Goal: Transaction & Acquisition: Download file/media

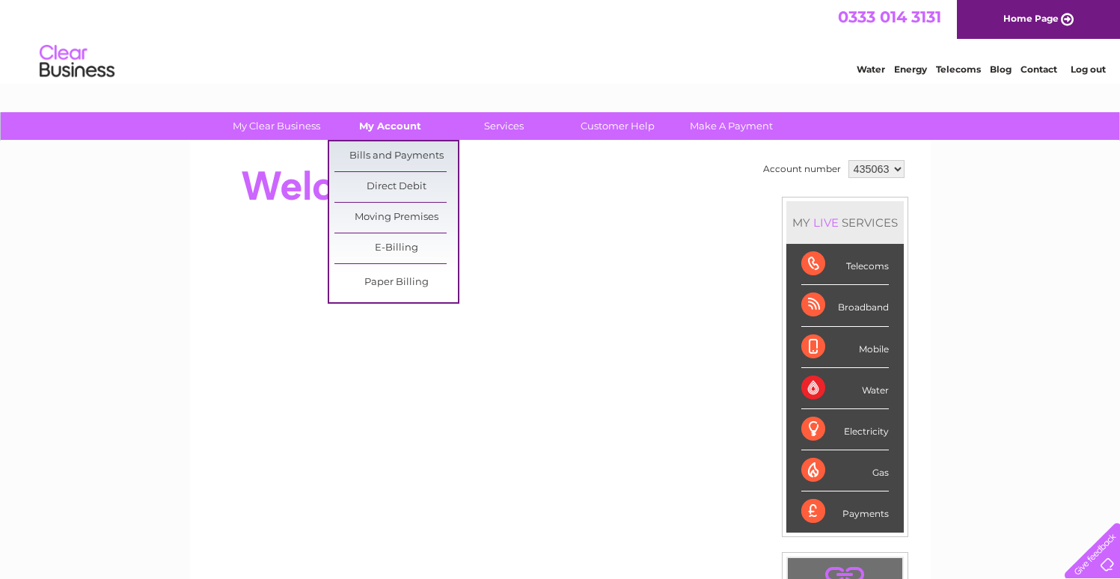
click at [364, 133] on link "My Account" at bounding box center [389, 126] width 123 height 28
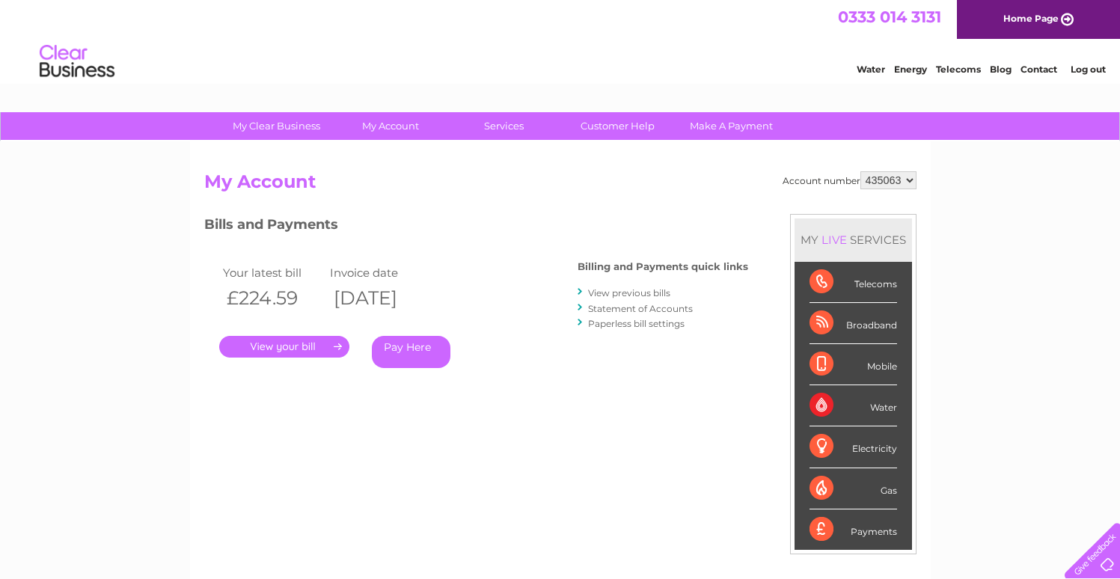
click at [639, 308] on link "Statement of Accounts" at bounding box center [640, 308] width 105 height 11
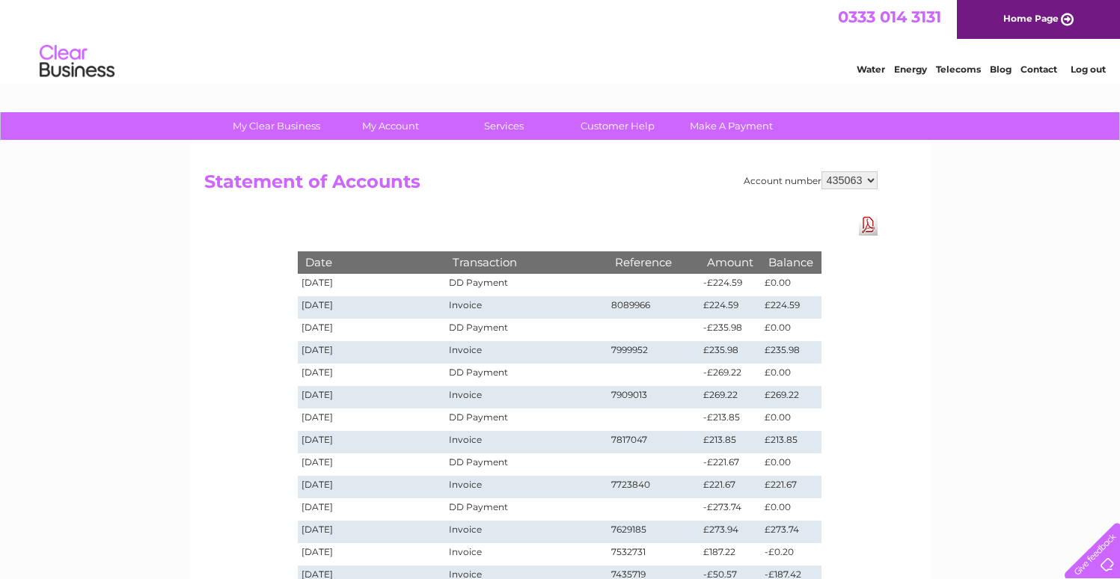
click at [732, 327] on td "-£235.98" at bounding box center [729, 330] width 61 height 22
click at [705, 363] on td "£235.98" at bounding box center [729, 352] width 61 height 22
click at [714, 278] on td "-£224.59" at bounding box center [729, 285] width 61 height 22
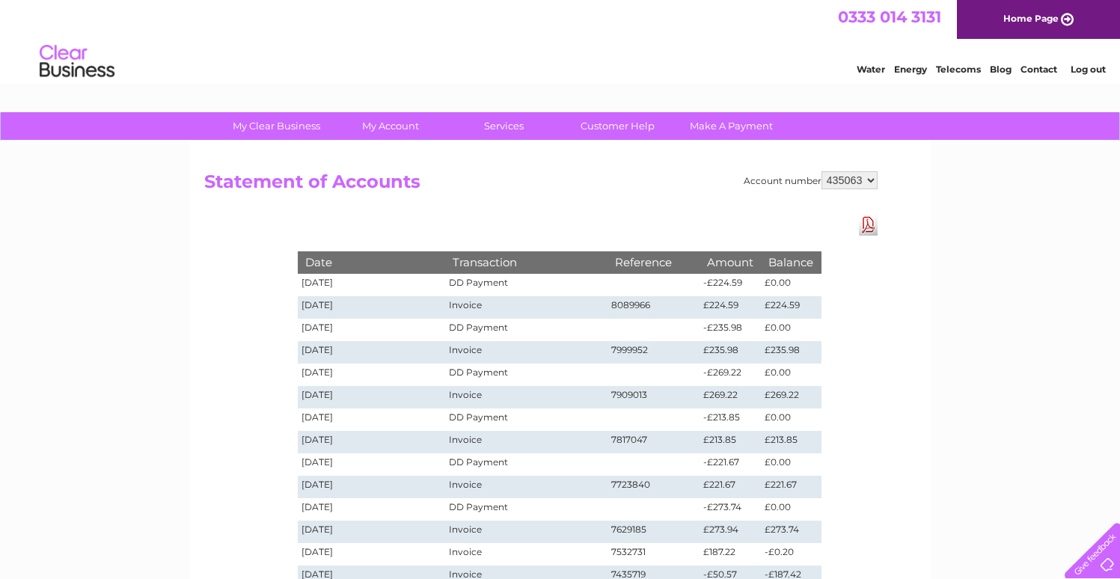
click at [714, 278] on td "-£224.59" at bounding box center [729, 285] width 61 height 22
click at [624, 278] on td at bounding box center [653, 285] width 93 height 22
click at [369, 120] on link "My Account" at bounding box center [389, 126] width 123 height 28
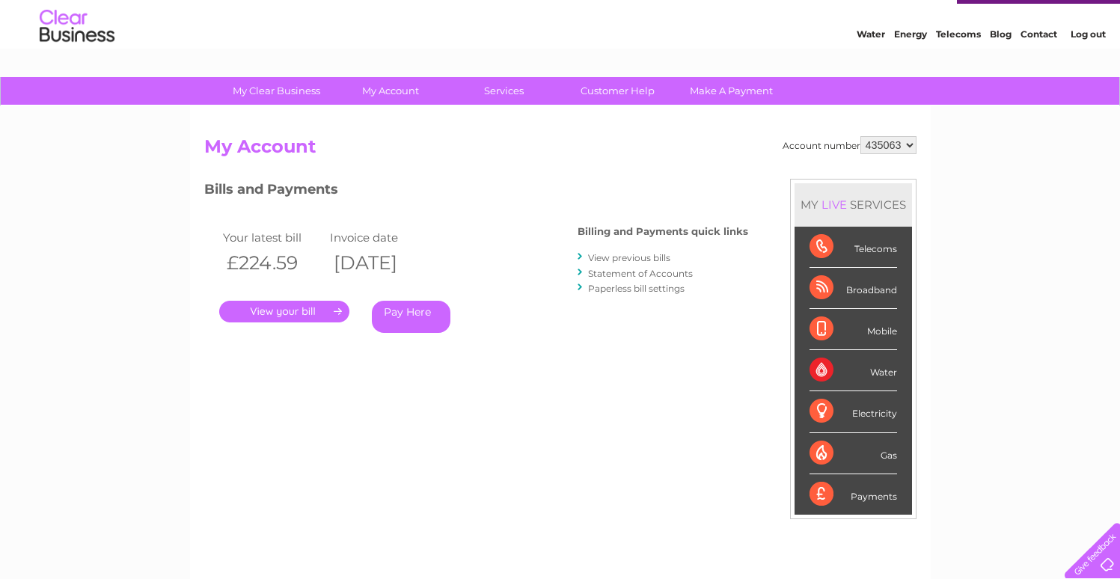
scroll to position [34, 0]
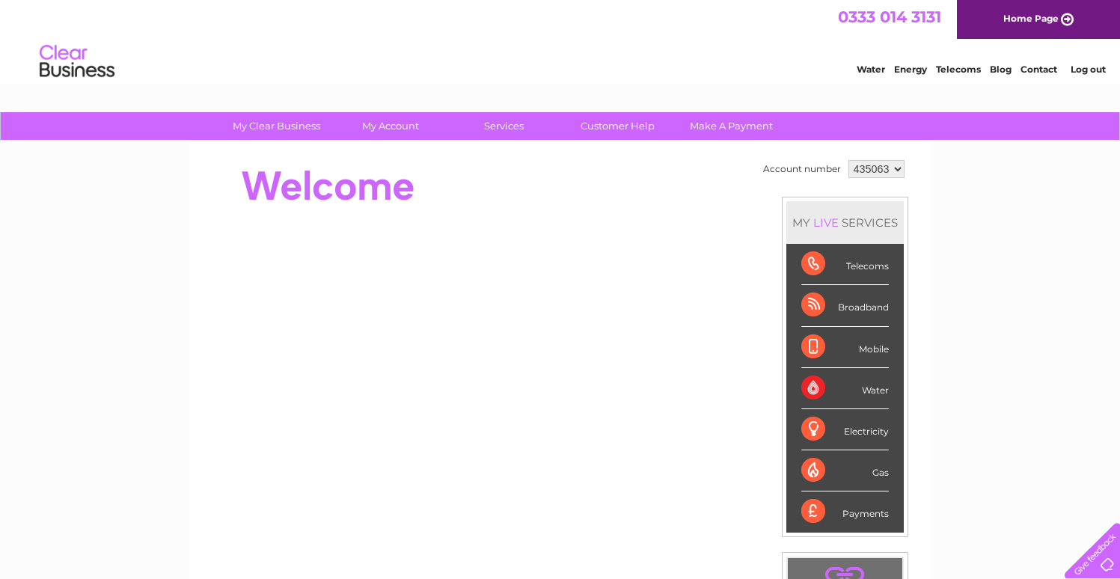
click at [851, 167] on select "435063" at bounding box center [876, 169] width 56 height 18
click at [848, 160] on select "435063" at bounding box center [876, 169] width 56 height 18
drag, startPoint x: 851, startPoint y: 168, endPoint x: 789, endPoint y: 3, distance: 175.6
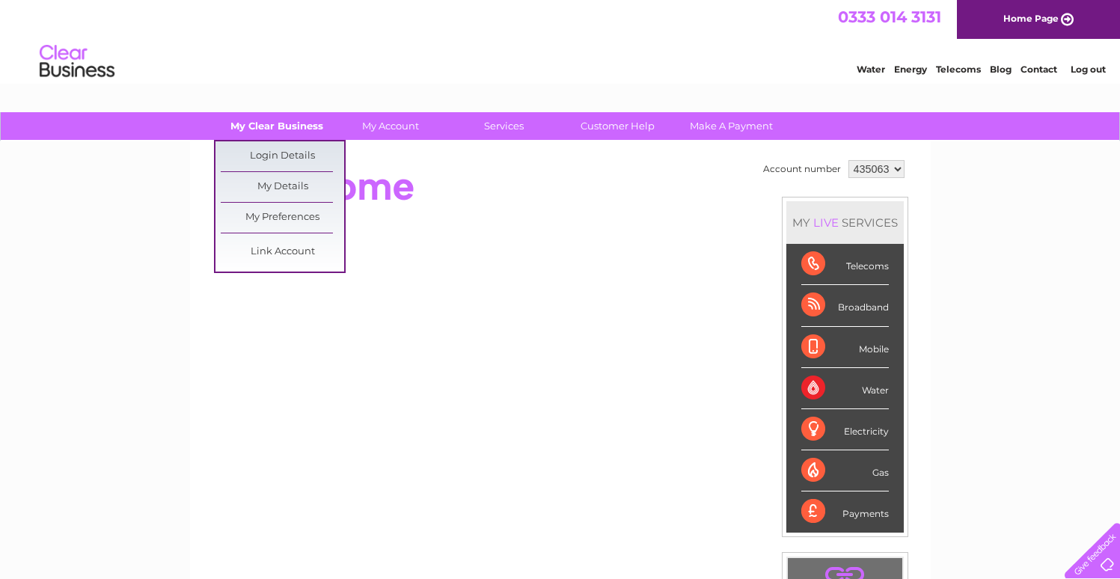
click at [279, 115] on link "My Clear Business" at bounding box center [276, 126] width 123 height 28
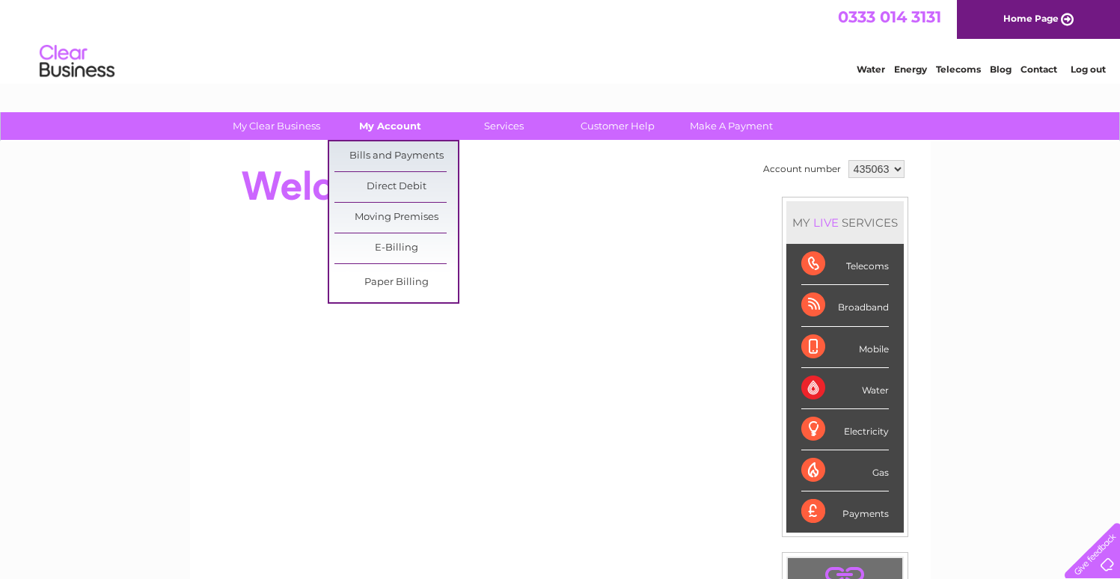
click at [403, 122] on link "My Account" at bounding box center [389, 126] width 123 height 28
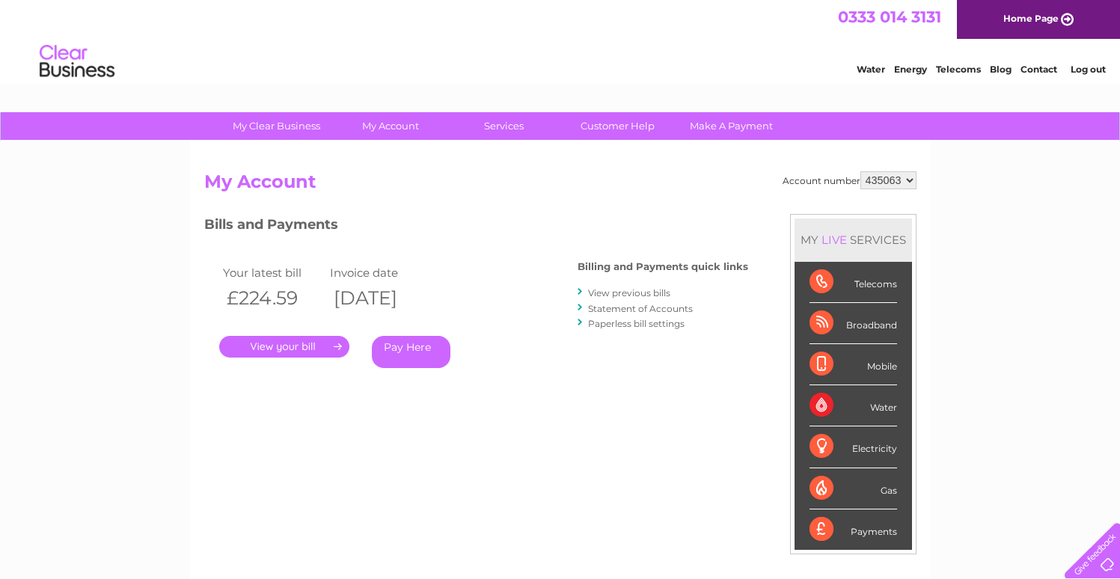
click at [323, 343] on link "." at bounding box center [284, 347] width 130 height 22
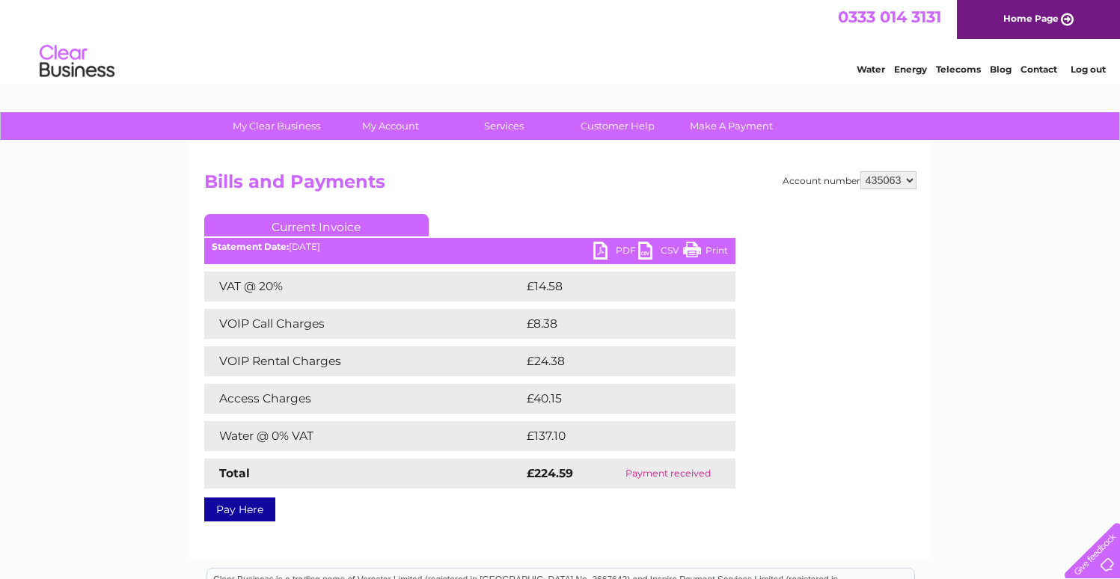
click at [602, 252] on link "PDF" at bounding box center [615, 253] width 45 height 22
click at [454, 269] on div "Current Invoice PDF CSV Print Statement Date: [DATE]" at bounding box center [469, 364] width 531 height 301
click at [392, 216] on link "Current Invoice" at bounding box center [316, 225] width 224 height 22
click at [590, 192] on h2 "Bills and Payments" at bounding box center [560, 185] width 712 height 28
click at [282, 443] on td "Water @ 0% VAT" at bounding box center [363, 436] width 319 height 30
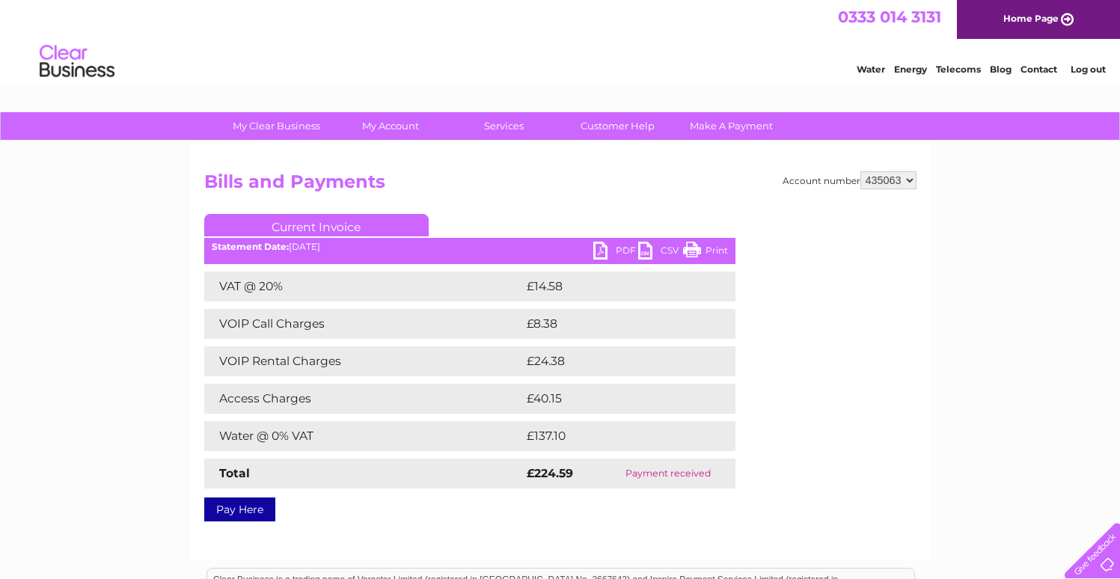
click at [282, 443] on td "Water @ 0% VAT" at bounding box center [363, 436] width 319 height 30
click at [413, 431] on td "Water @ 0% VAT" at bounding box center [363, 436] width 319 height 30
click at [656, 484] on td "Payment received" at bounding box center [668, 474] width 135 height 30
click at [657, 481] on td "Payment received" at bounding box center [668, 474] width 135 height 30
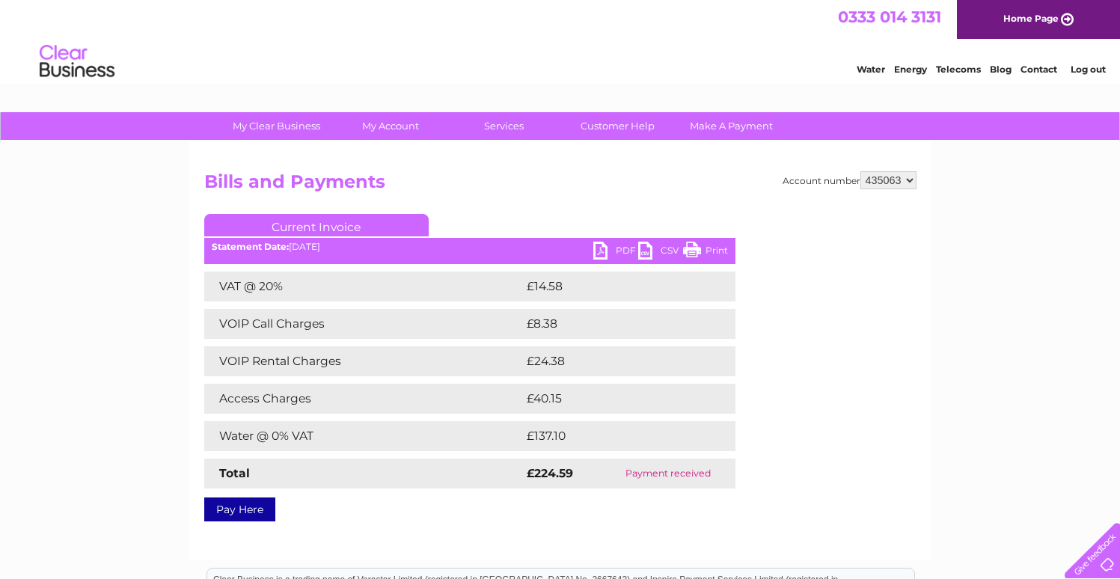
click at [657, 481] on td "Payment received" at bounding box center [668, 474] width 135 height 30
click at [731, 405] on td at bounding box center [718, 399] width 31 height 30
